Goal: Task Accomplishment & Management: Manage account settings

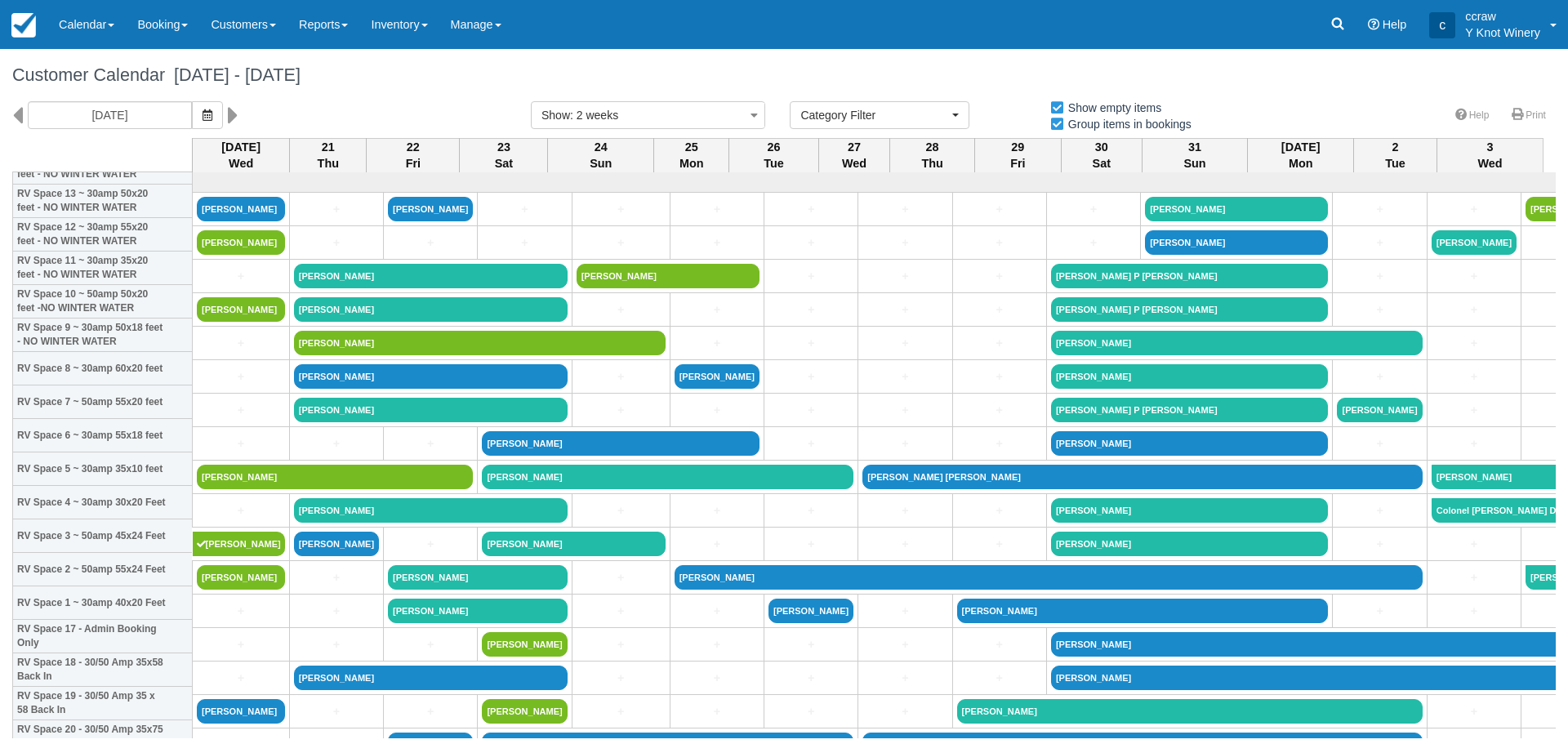
select select
click at [89, 11] on link "Calendar" at bounding box center [86, 25] width 78 height 49
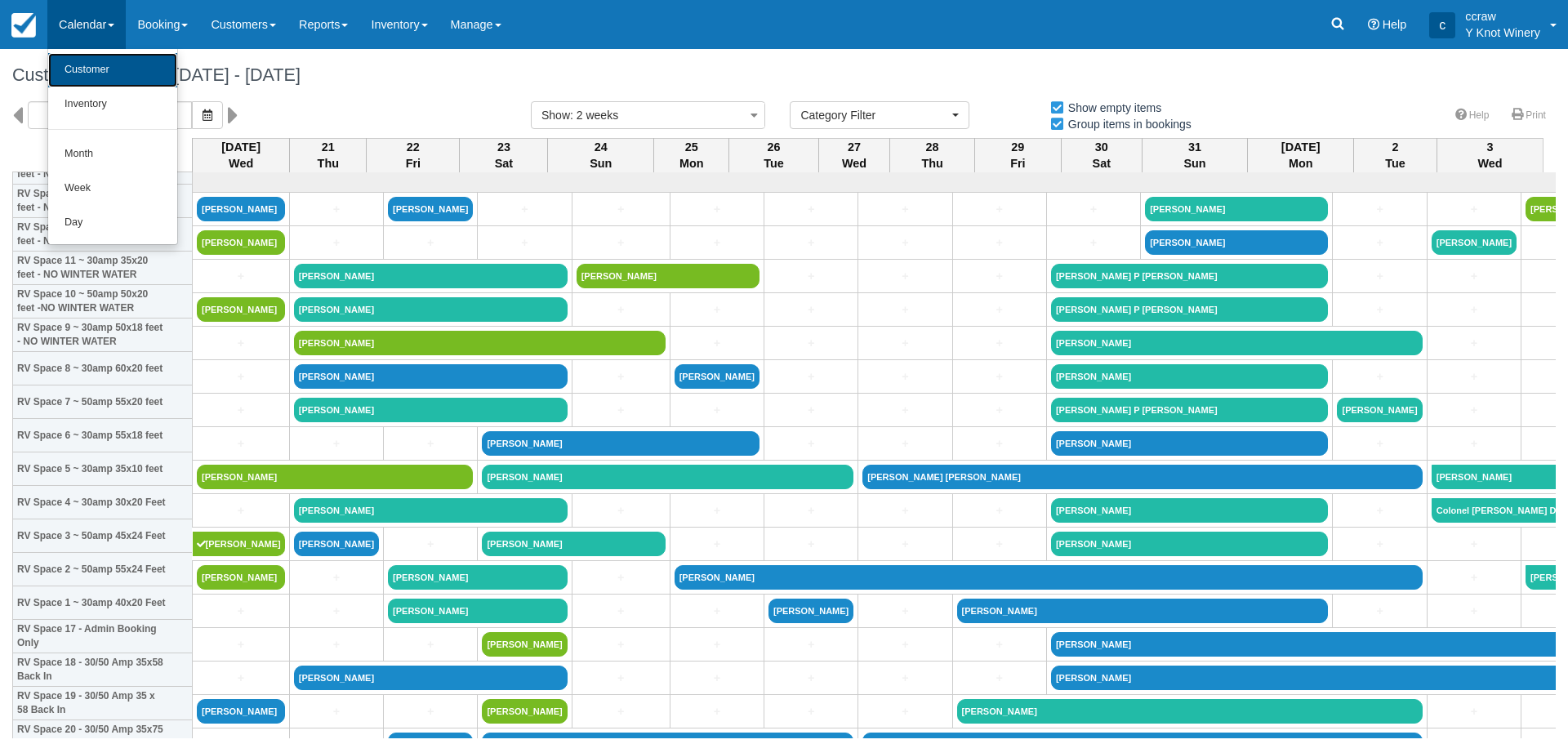
click at [81, 69] on link "Customer" at bounding box center [112, 69] width 129 height 34
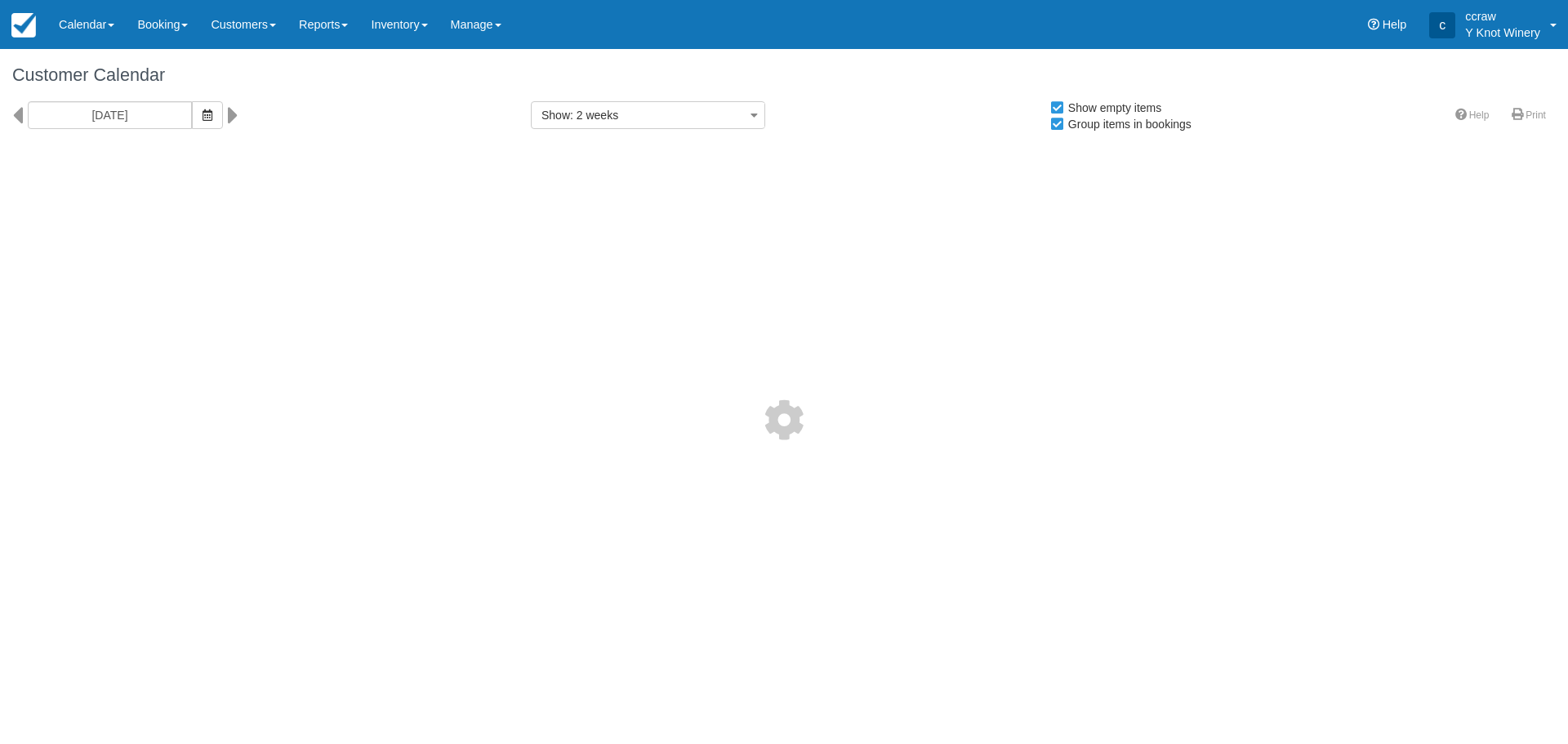
select select
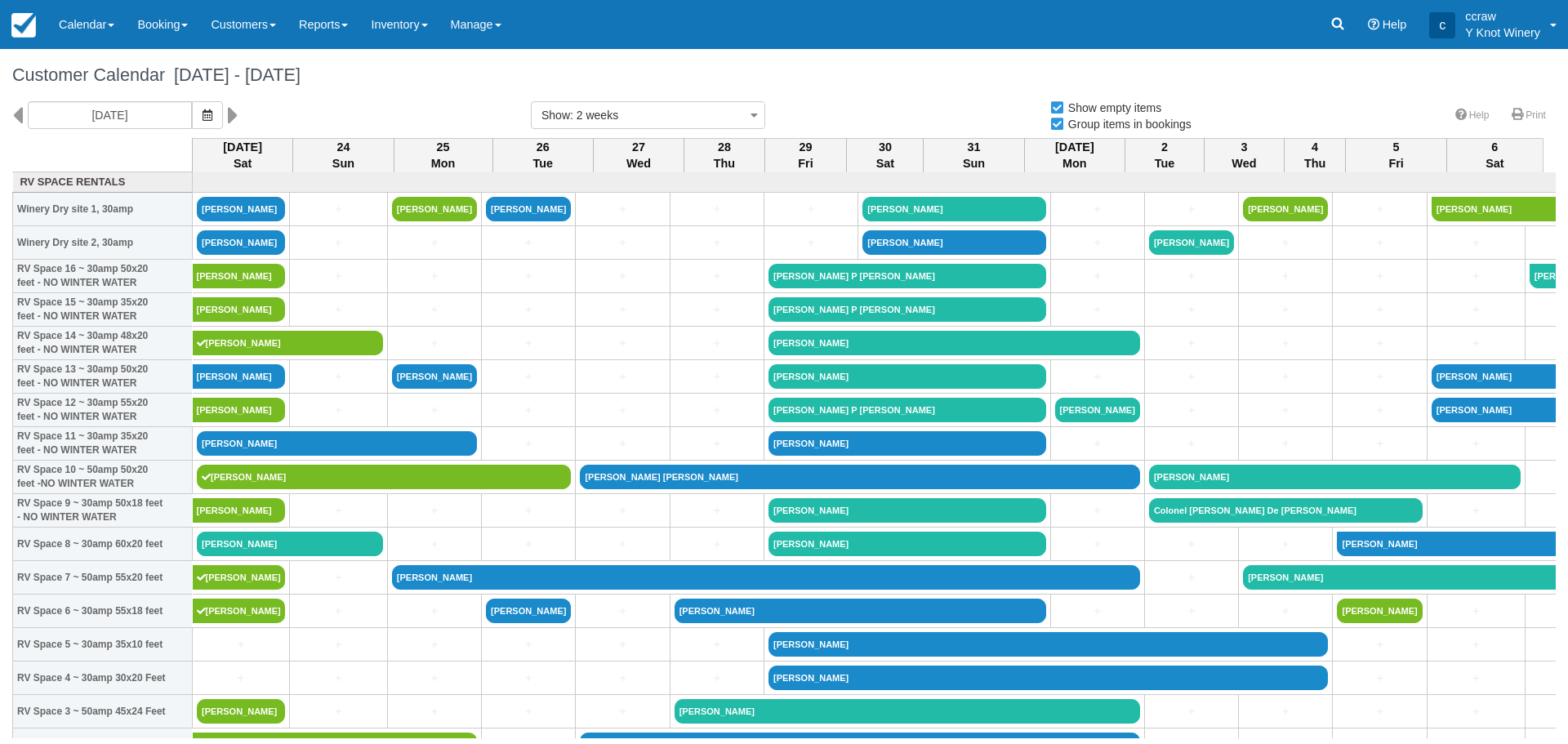
select select
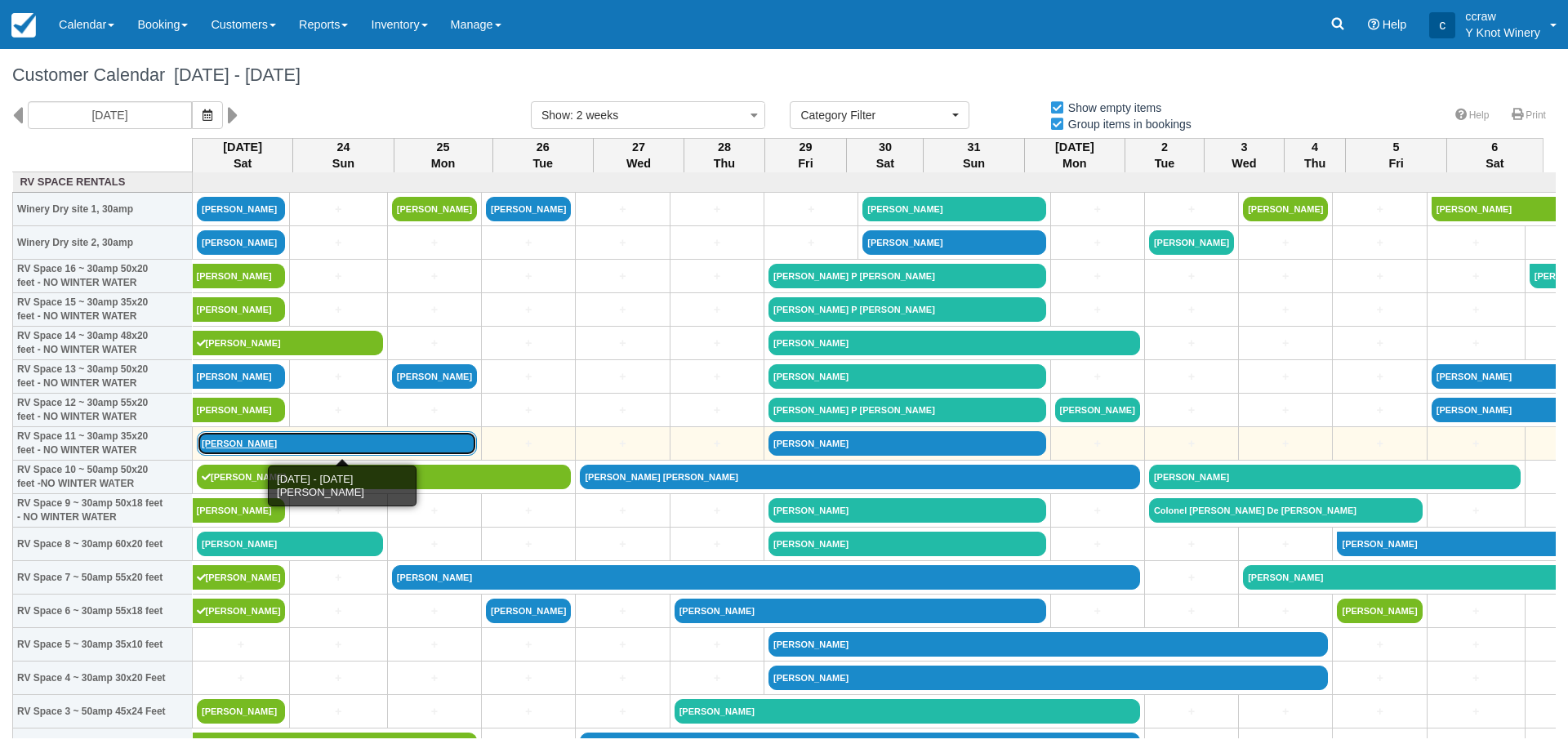
click at [213, 440] on link "[PERSON_NAME]" at bounding box center [336, 443] width 280 height 25
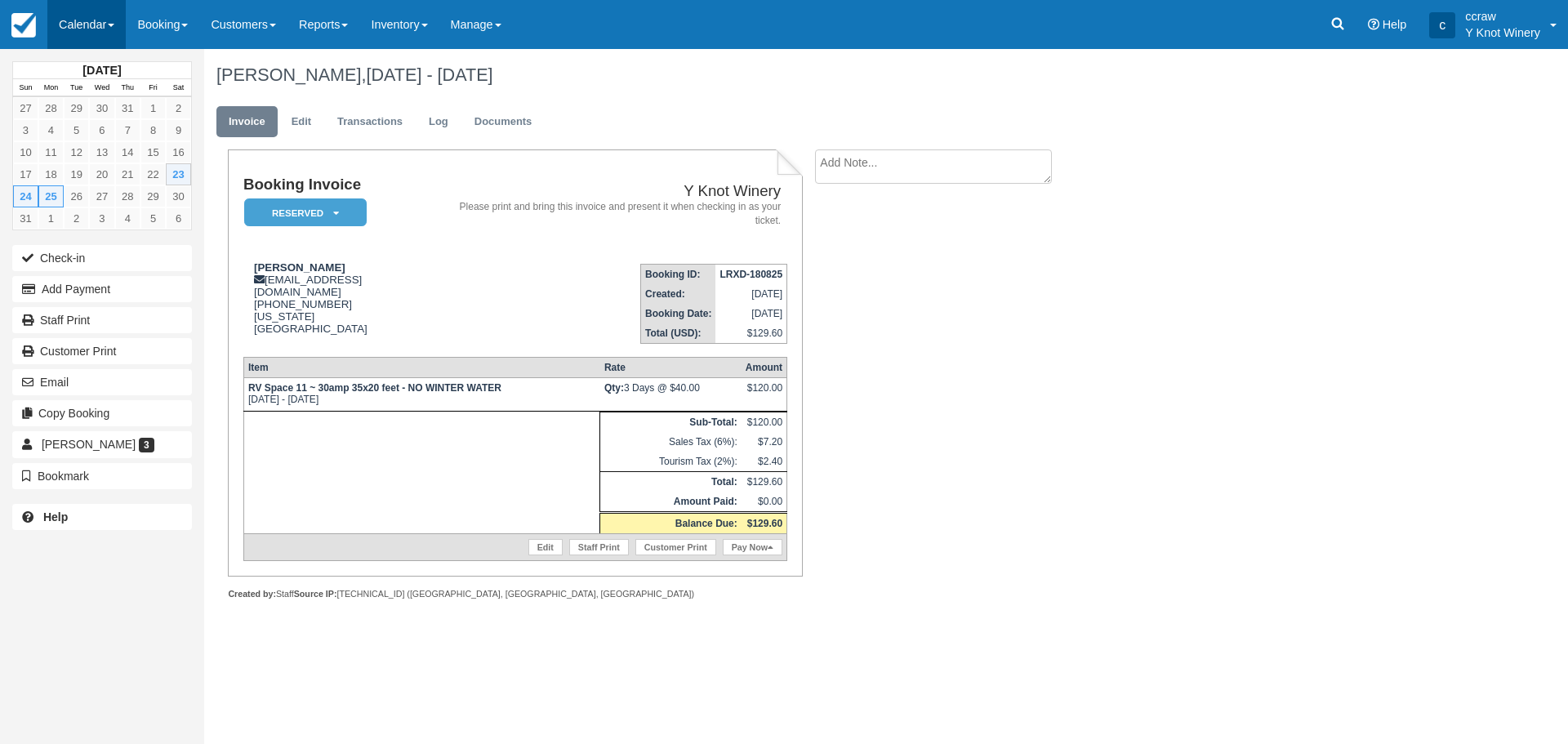
click at [89, 28] on link "Calendar" at bounding box center [86, 25] width 78 height 49
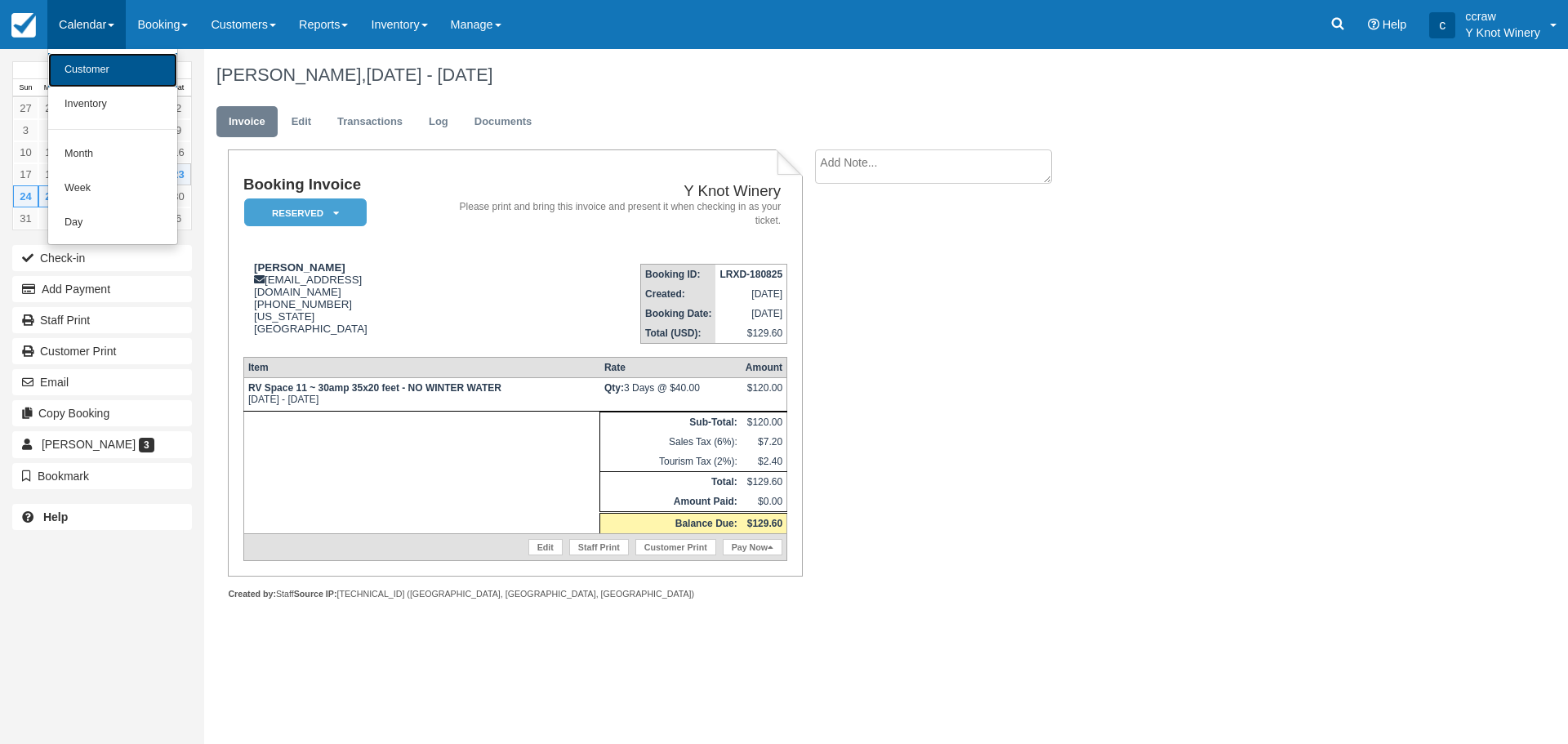
click at [89, 76] on link "Customer" at bounding box center [112, 69] width 129 height 34
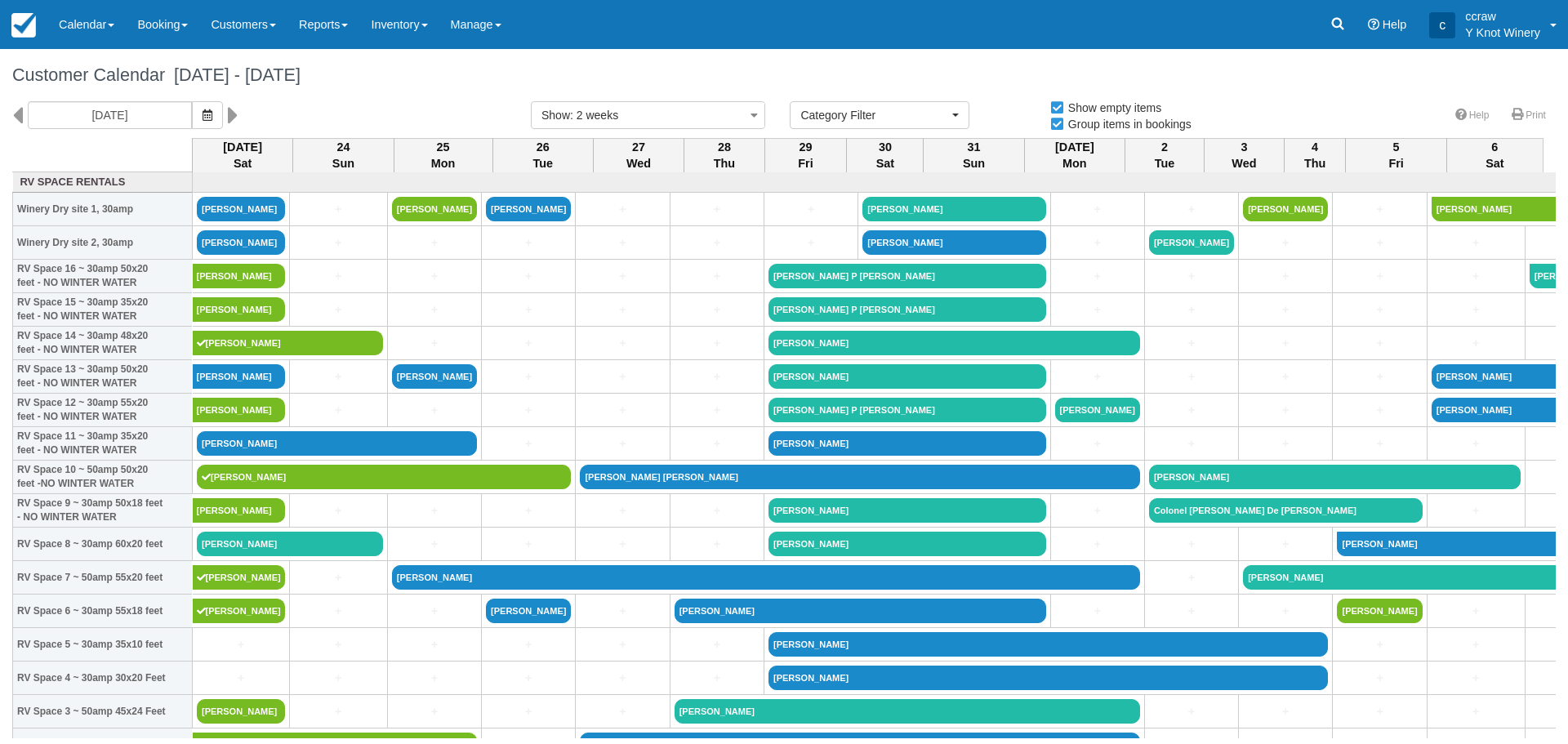
select select
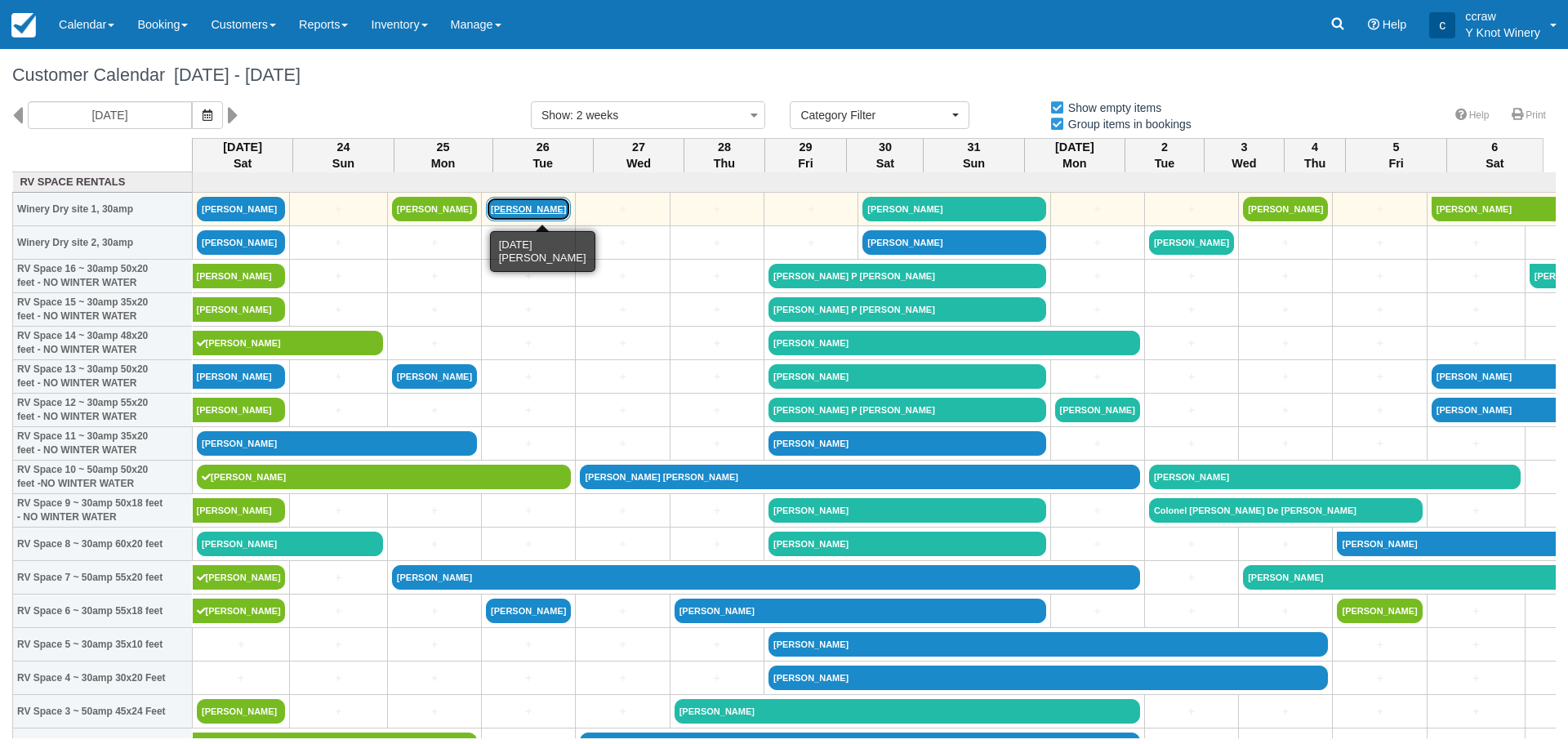
click at [569, 217] on link "Kimberly Tebrugge" at bounding box center [528, 209] width 85 height 25
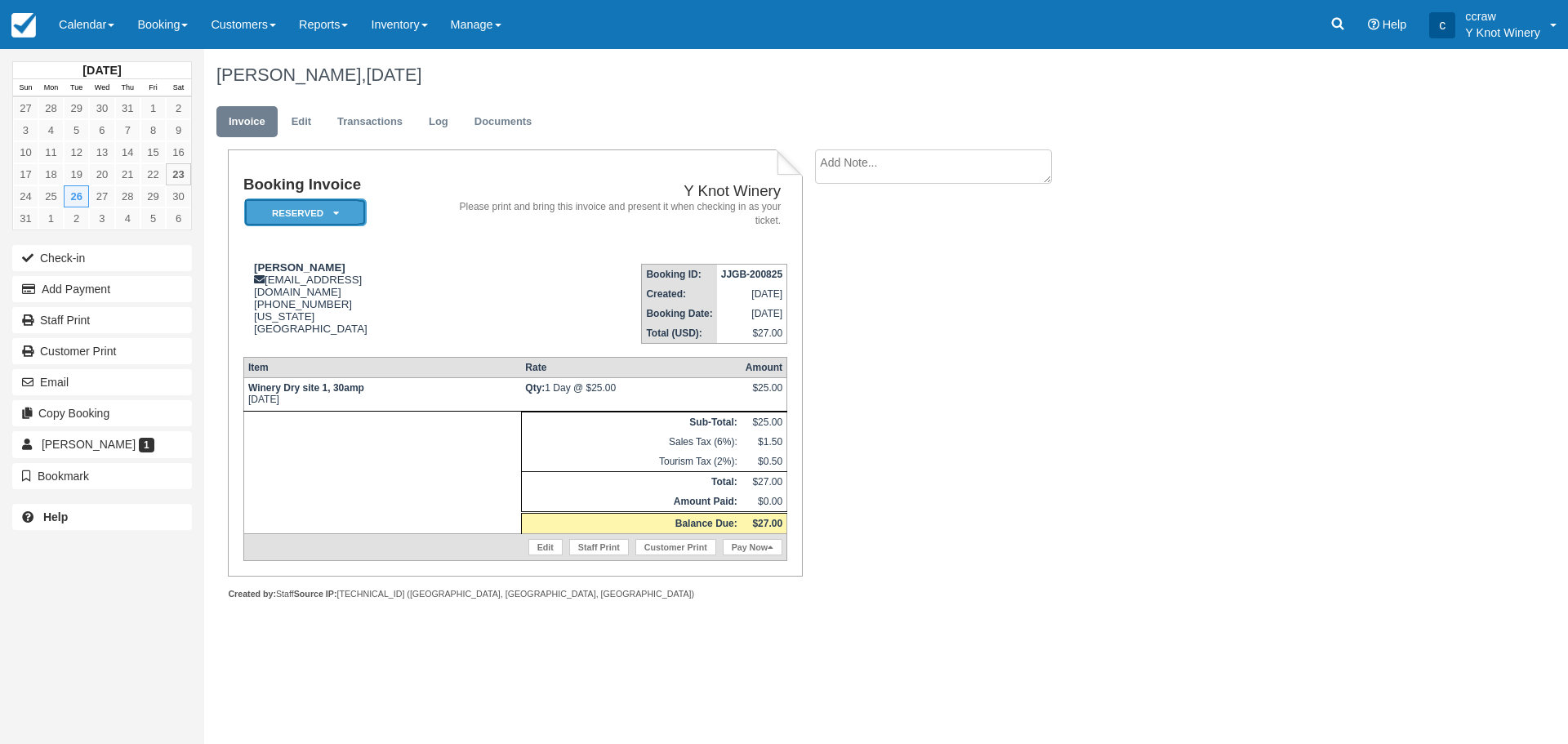
click at [336, 218] on icon at bounding box center [336, 212] width 6 height 10
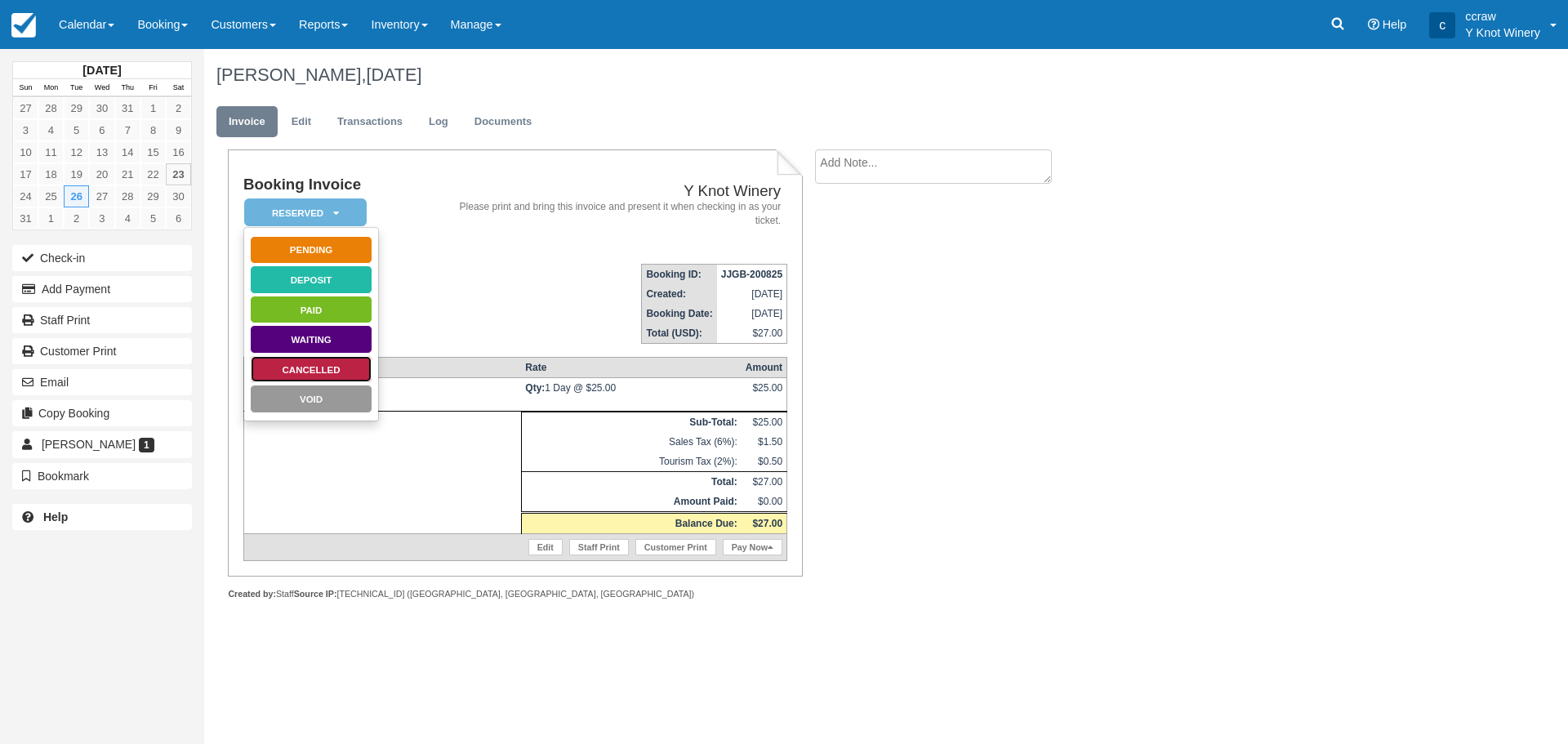
click at [298, 371] on link "Cancelled" at bounding box center [311, 369] width 123 height 29
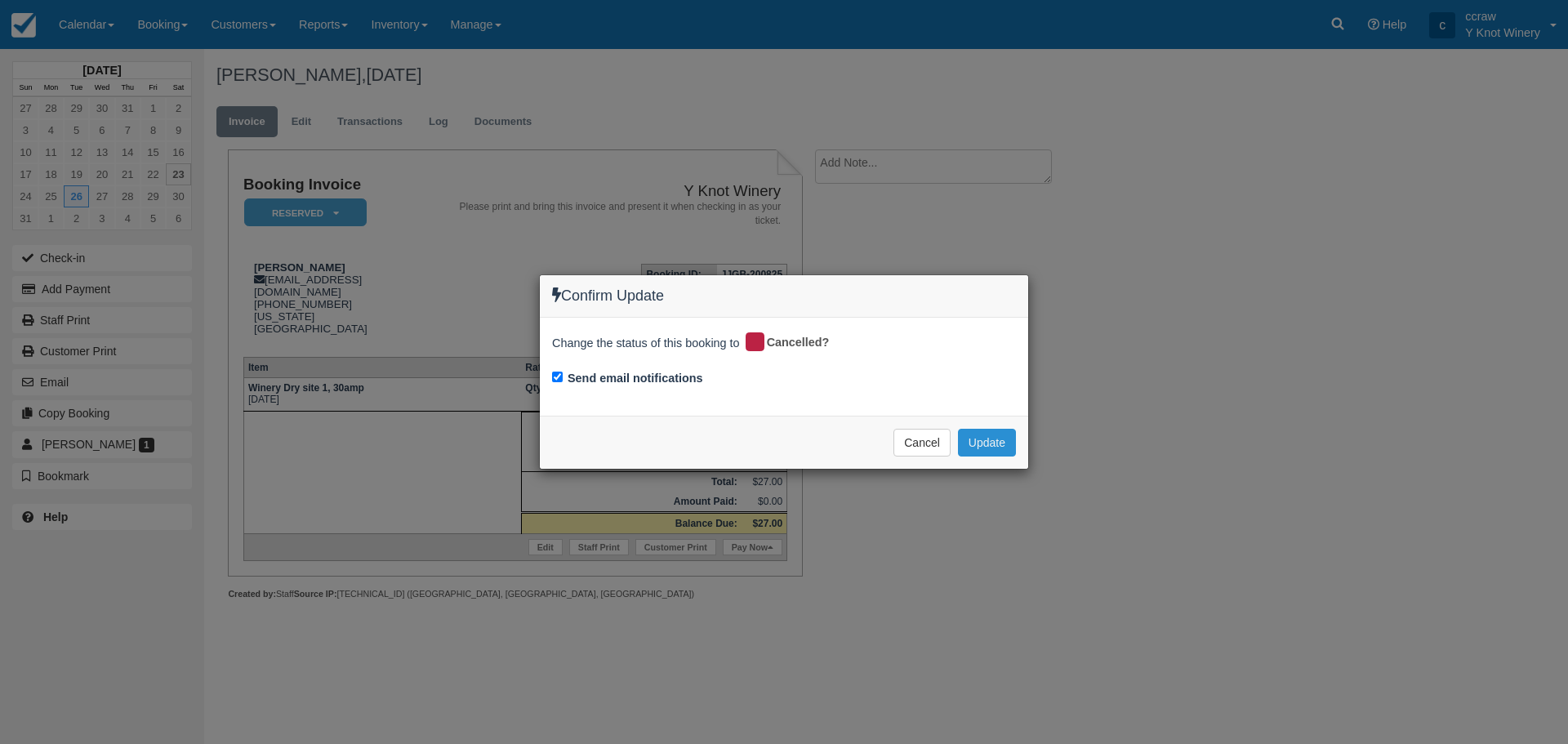
click at [996, 441] on button "Update" at bounding box center [987, 443] width 58 height 28
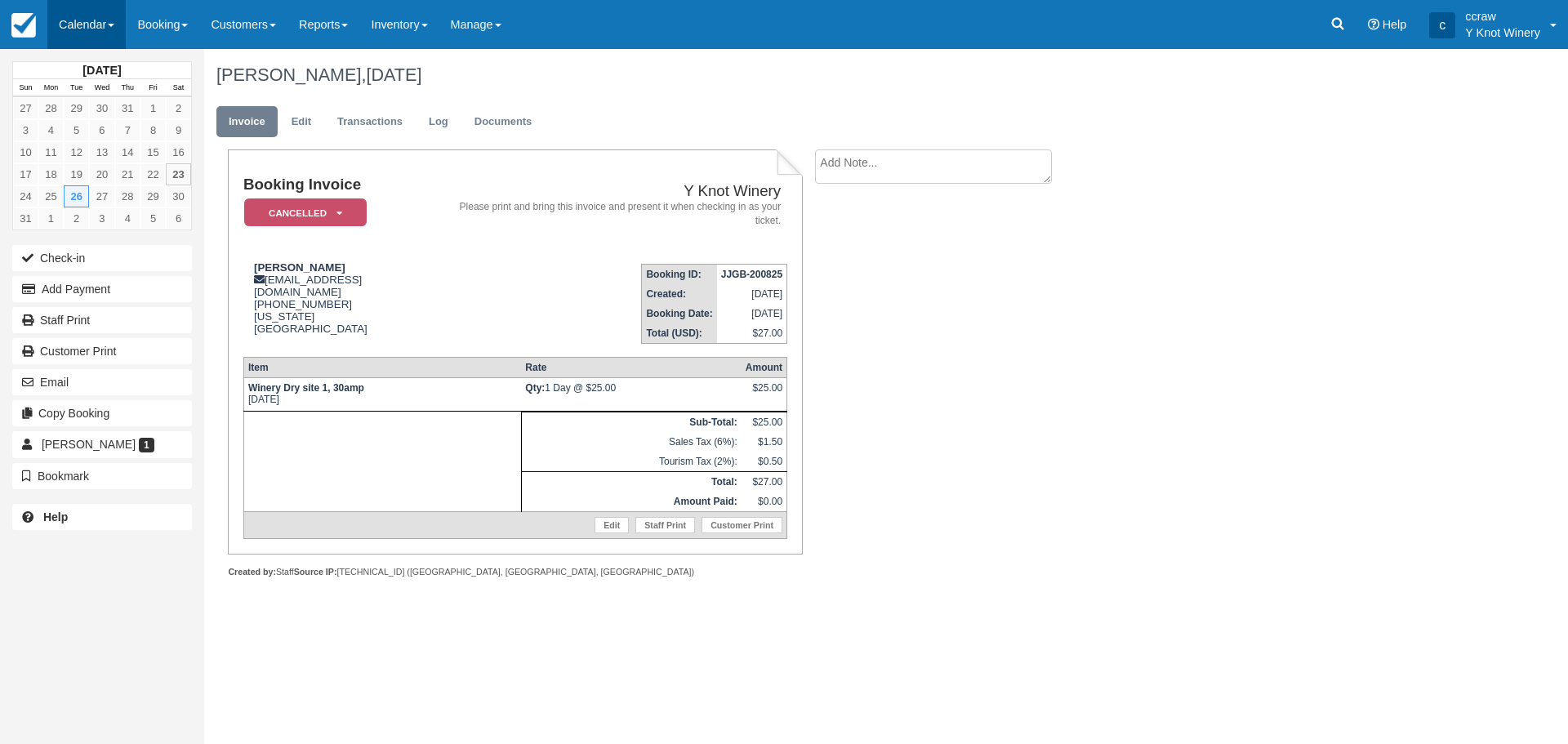
click at [101, 18] on link "Calendar" at bounding box center [86, 25] width 78 height 49
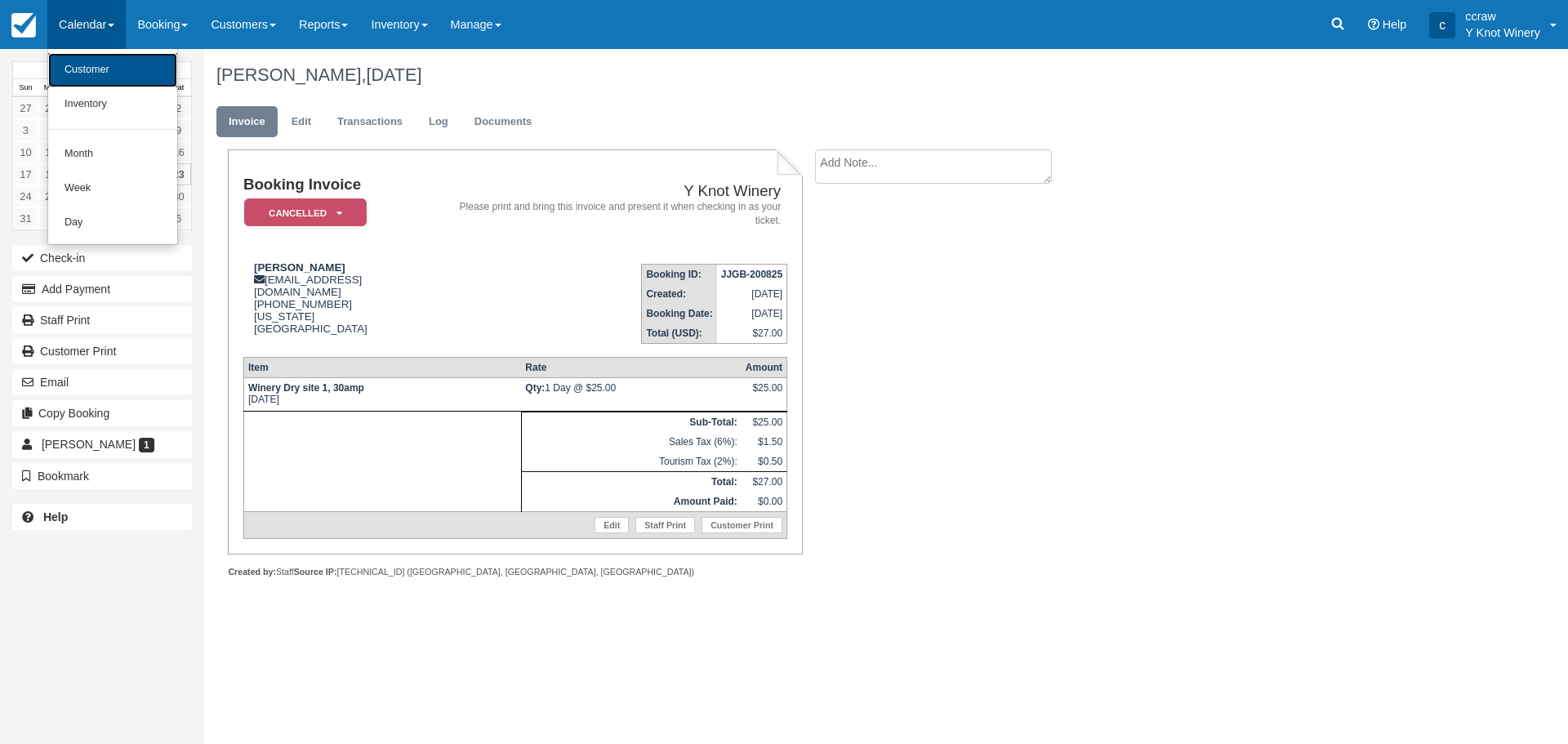
click at [97, 68] on link "Customer" at bounding box center [112, 69] width 129 height 34
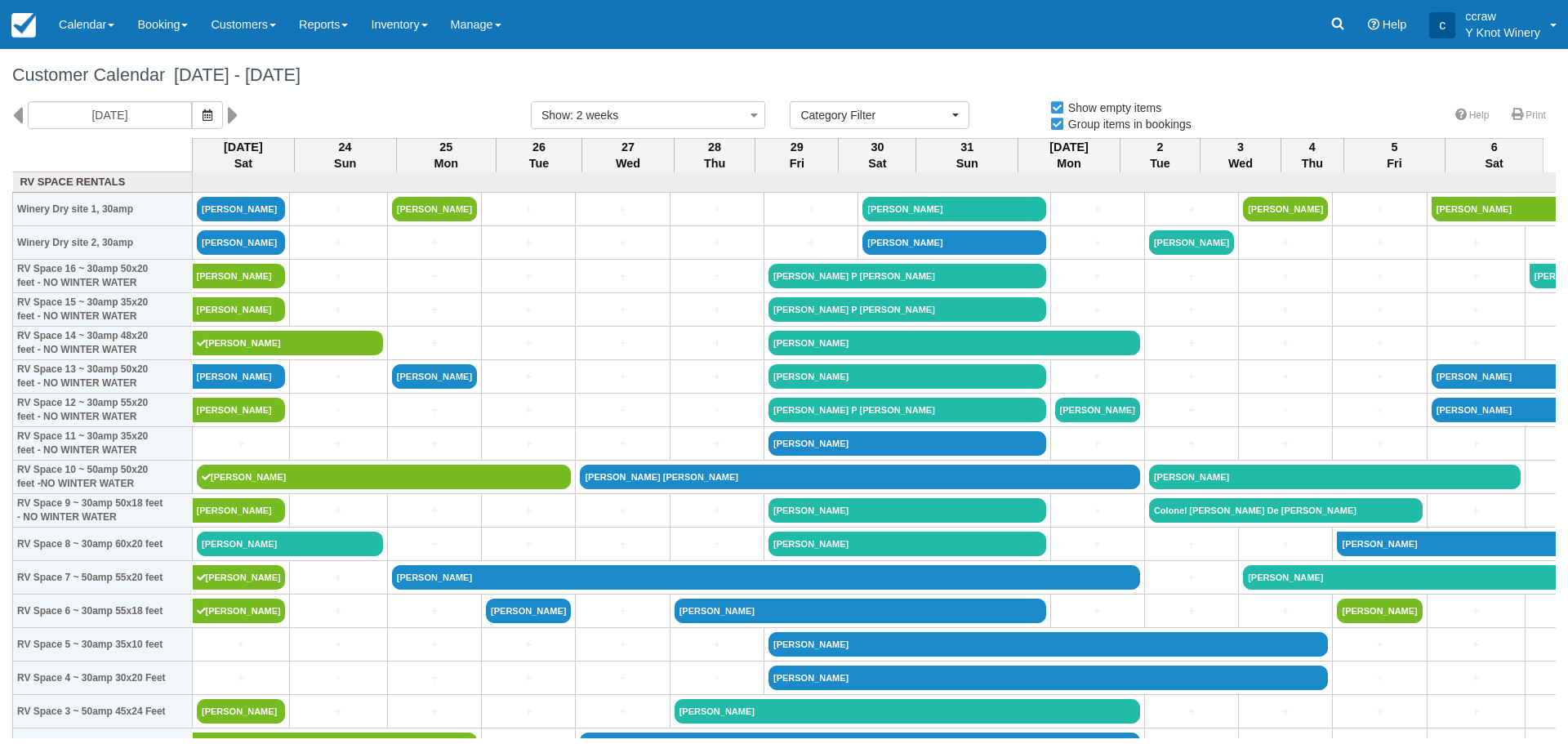
select select
